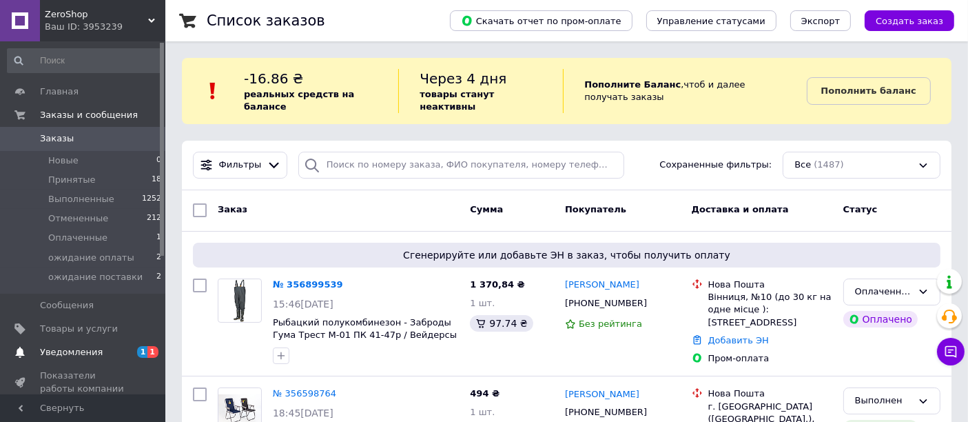
click at [111, 350] on span "Уведомления" at bounding box center [84, 352] width 88 height 12
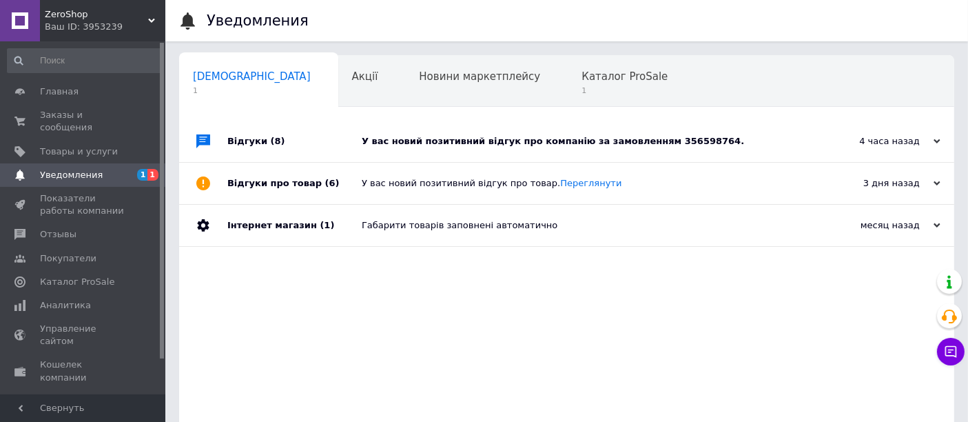
click at [671, 148] on div "У вас новий позитивний відгук про компанію за замовленням 356598764." at bounding box center [582, 141] width 441 height 41
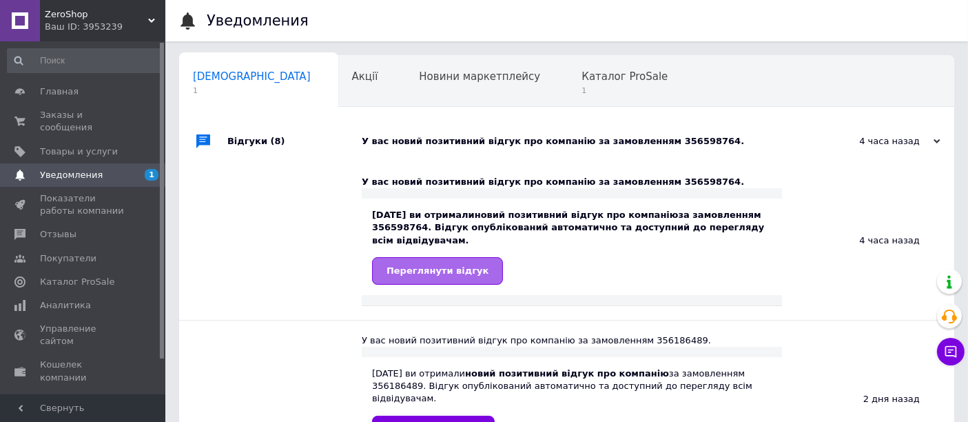
click at [443, 267] on span "Переглянути відгук" at bounding box center [438, 270] width 102 height 10
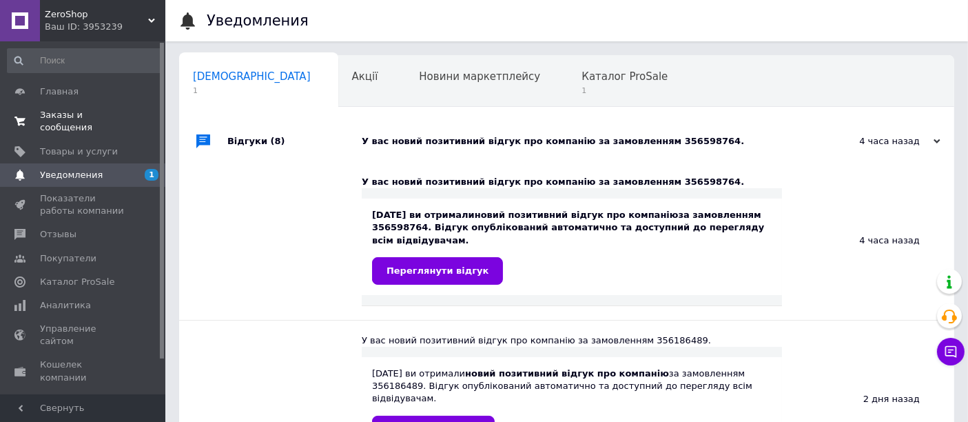
click at [84, 125] on link "Заказы и сообщения 0 0" at bounding box center [85, 121] width 170 height 36
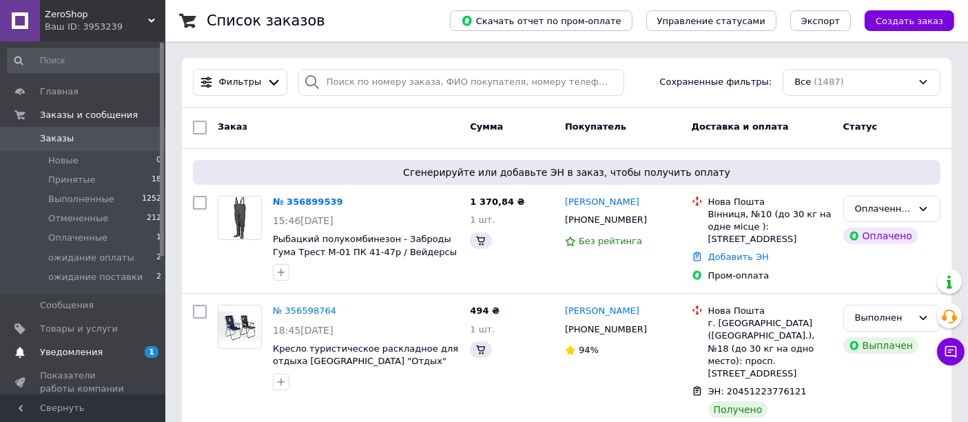
click at [103, 352] on span "Уведомления" at bounding box center [84, 352] width 88 height 12
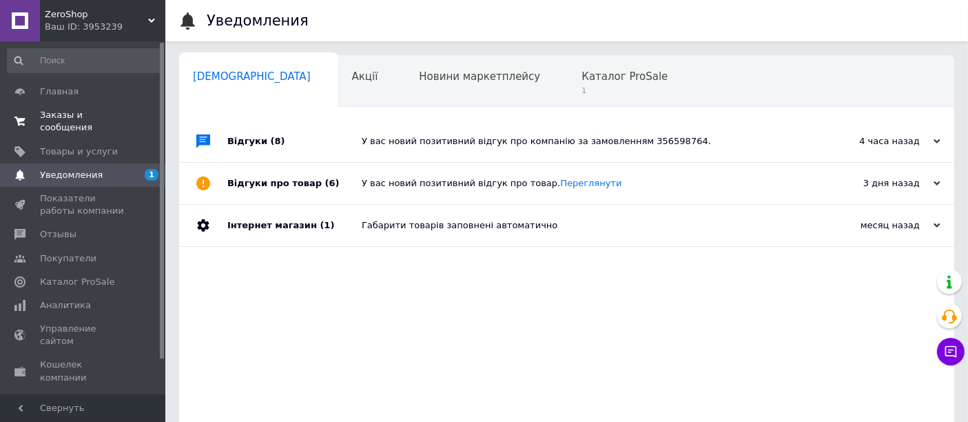
click at [103, 115] on span "Заказы и сообщения" at bounding box center [84, 121] width 88 height 25
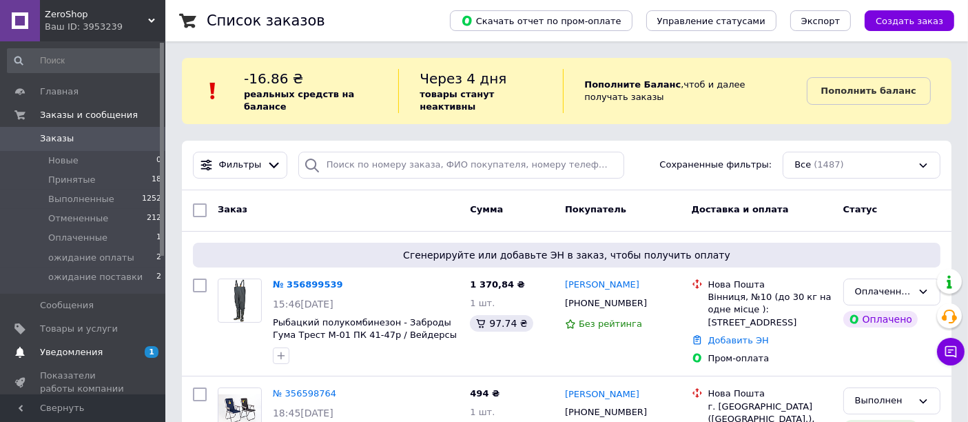
click at [124, 354] on span "Уведомления" at bounding box center [84, 352] width 88 height 12
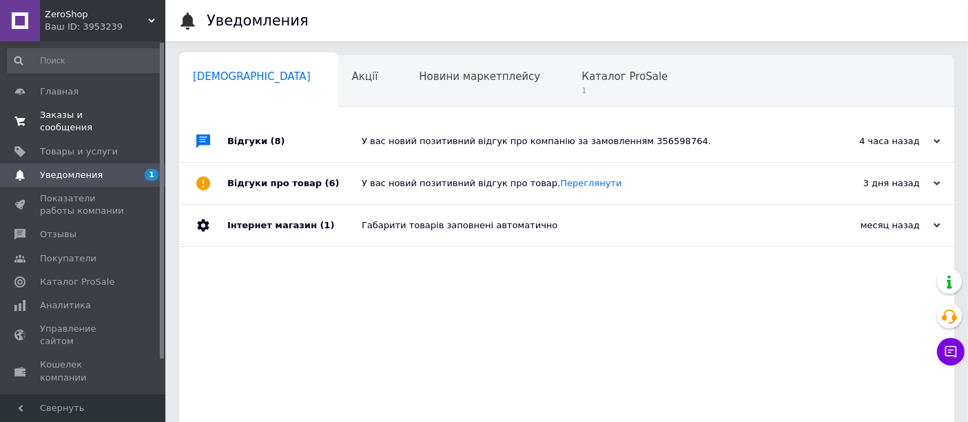
drag, startPoint x: 108, startPoint y: 119, endPoint x: 156, endPoint y: 116, distance: 48.3
click at [107, 119] on span "Заказы и сообщения" at bounding box center [84, 121] width 88 height 25
